Goal: Check status: Check status

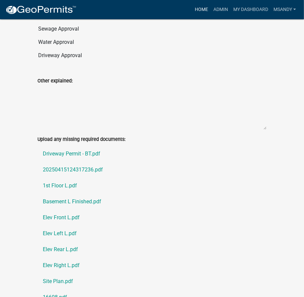
scroll to position [354, 0]
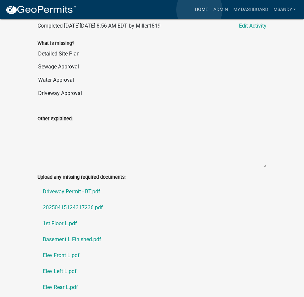
click at [200, 10] on link "Home" at bounding box center [201, 9] width 19 height 13
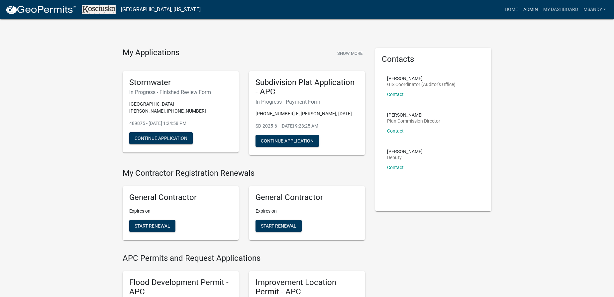
click at [304, 9] on link "Admin" at bounding box center [531, 9] width 20 height 13
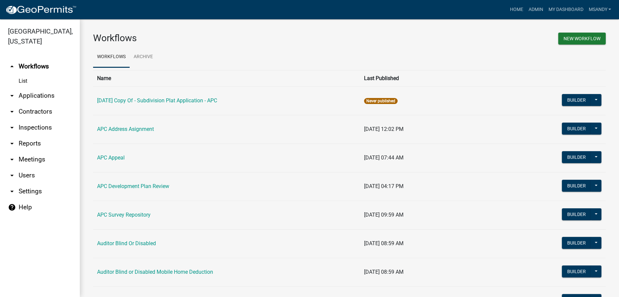
click at [28, 94] on link "arrow_drop_down Applications" at bounding box center [40, 96] width 80 height 16
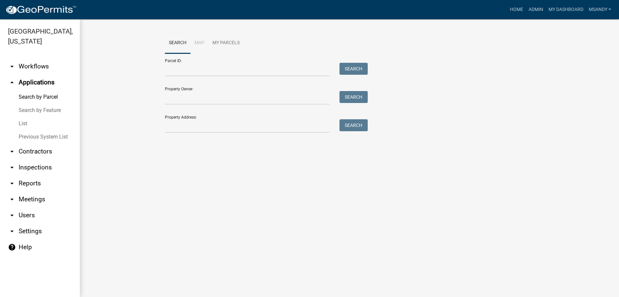
click at [25, 124] on link "List" at bounding box center [40, 123] width 80 height 13
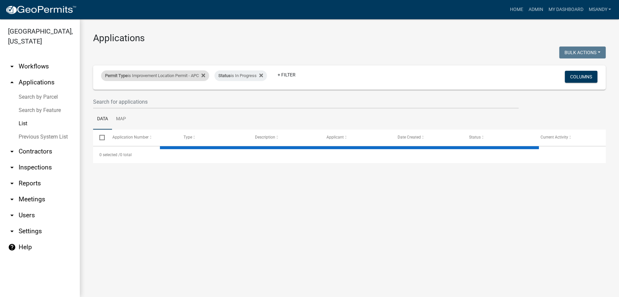
select select "3: 100"
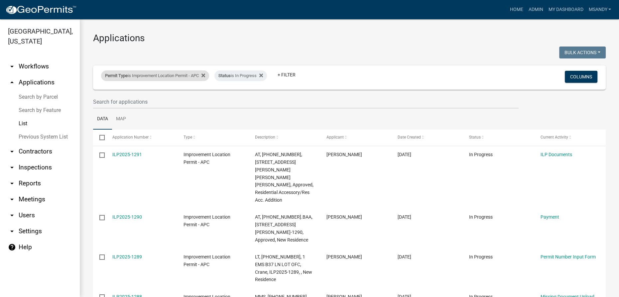
click at [134, 72] on div "Permit Type is Improvement Location Permit - APC" at bounding box center [155, 75] width 108 height 11
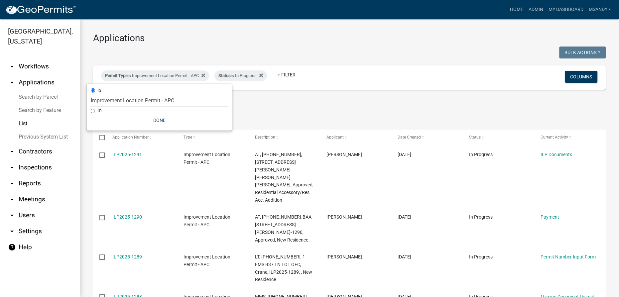
drag, startPoint x: 132, startPoint y: 98, endPoint x: 134, endPoint y: 106, distance: 7.8
click at [133, 98] on select "Select an option [DATE] Copy Of - Subdivision Plat Application - APC APC Addres…" at bounding box center [159, 101] width 137 height 14
select select "fd16075f-20e6-44d6-ab91-240cdacf10df"
click at [91, 94] on select "Select an option [DATE] Copy Of - Subdivision Plat Application - APC APC Addres…" at bounding box center [159, 101] width 137 height 14
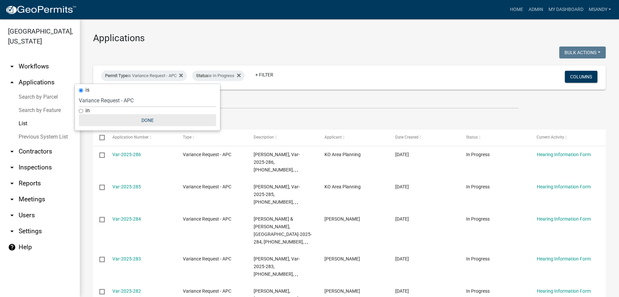
click at [149, 115] on div "is Select an option [DATE] Copy Of - Subdivision Plat Application - APC APC Add…" at bounding box center [147, 107] width 145 height 47
click at [147, 116] on button "Done" at bounding box center [147, 120] width 137 height 12
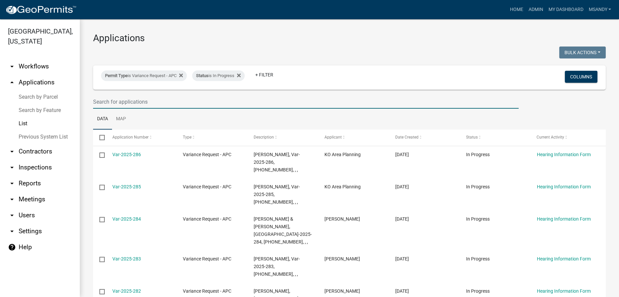
drag, startPoint x: 168, startPoint y: 100, endPoint x: 173, endPoint y: 82, distance: 18.1
click at [168, 100] on input "text" at bounding box center [305, 102] width 425 height 14
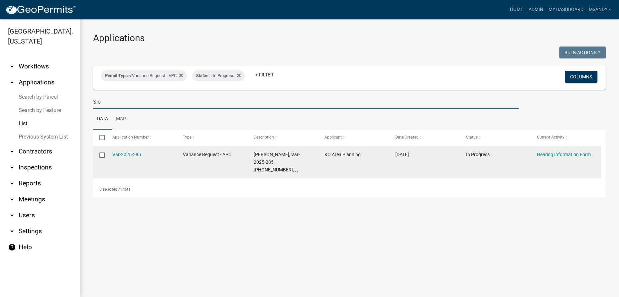
type input "Slo"
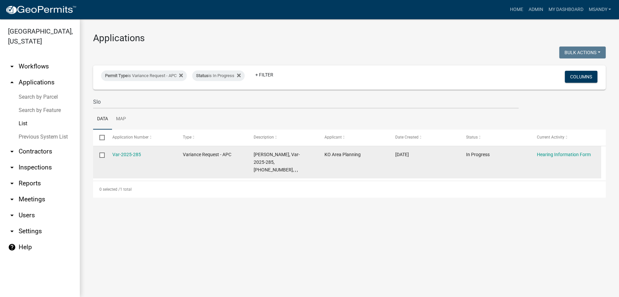
click at [130, 157] on div "Var-2025-285" at bounding box center [141, 155] width 58 height 8
click at [130, 155] on link "Var-2025-285" at bounding box center [126, 154] width 29 height 5
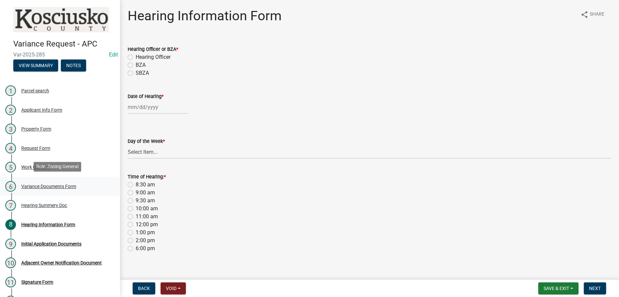
click at [50, 184] on div "Variance Documents Form" at bounding box center [48, 186] width 55 height 5
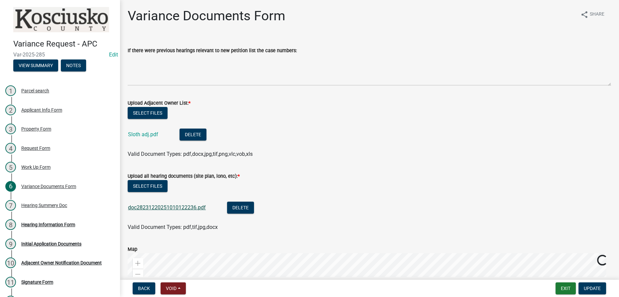
click at [160, 207] on link "doc28231220251010122236.pdf" at bounding box center [167, 207] width 78 height 6
click at [304, 288] on button "Exit" at bounding box center [565, 288] width 20 height 12
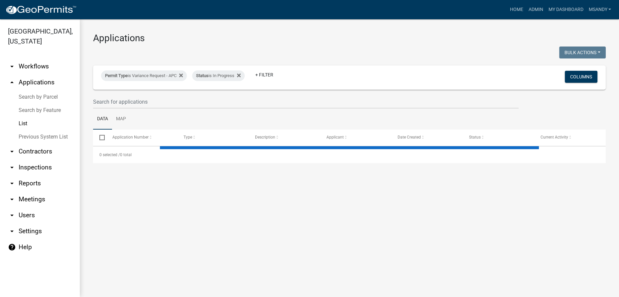
select select "3: 100"
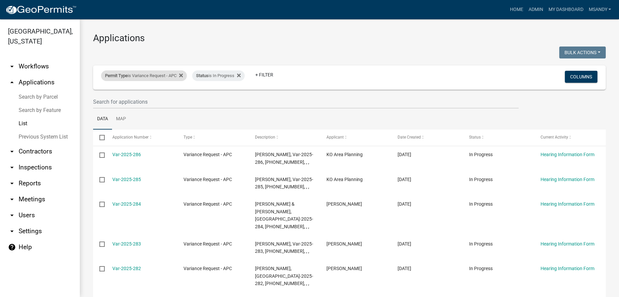
click at [141, 77] on div "Permit Type is Variance Request - APC" at bounding box center [144, 75] width 86 height 11
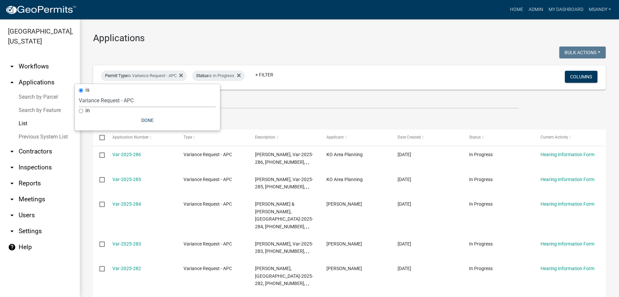
click at [137, 100] on select "Select an option [DATE] Copy Of - Subdivision Plat Application - APC APC Addres…" at bounding box center [147, 101] width 137 height 14
select select "a2c991f8-68ce-43d3-971c-57015753063b"
click at [90, 94] on select "Select an option [DATE] Copy Of - Subdivision Plat Application - APC APC Addres…" at bounding box center [147, 101] width 137 height 14
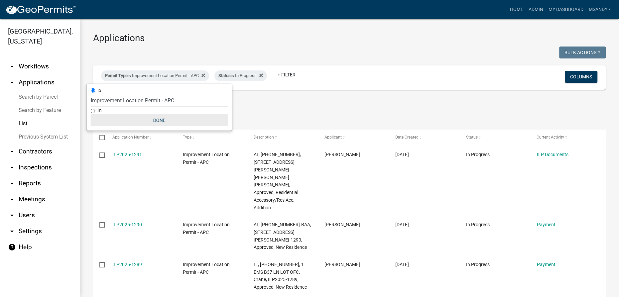
click at [159, 120] on button "Done" at bounding box center [159, 120] width 137 height 12
